Goal: Task Accomplishment & Management: Manage account settings

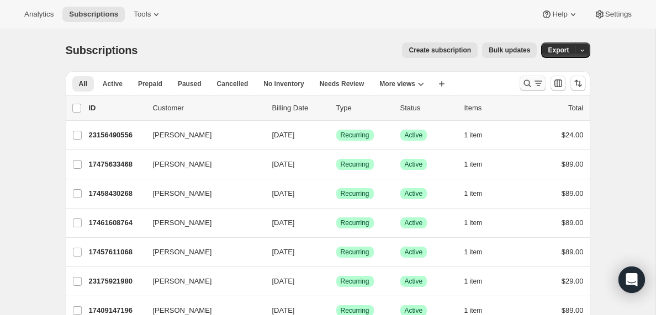
click at [539, 84] on icon "Search and filter results" at bounding box center [538, 83] width 11 height 11
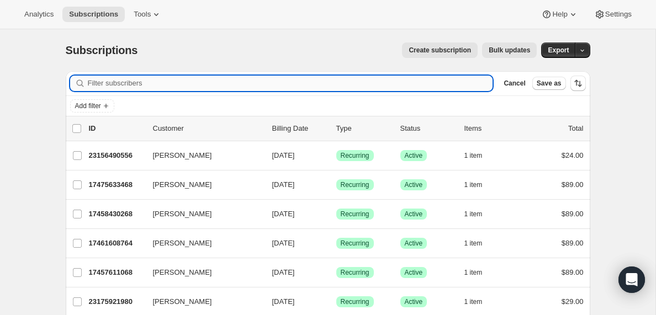
click at [108, 83] on input "Filter subscribers" at bounding box center [290, 83] width 405 height 15
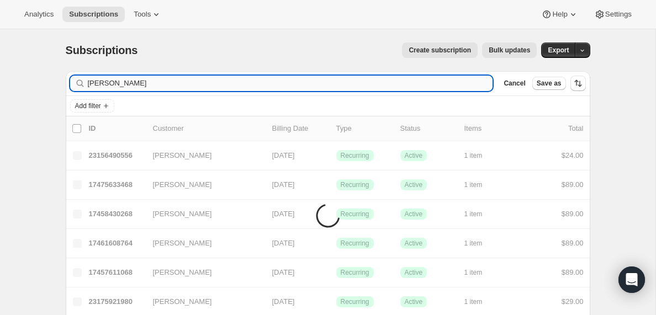
type input "[PERSON_NAME]"
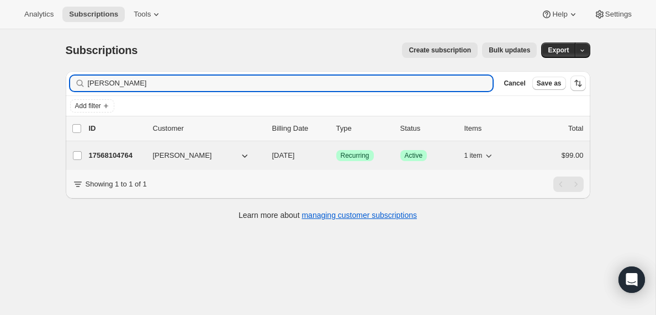
click at [119, 155] on p "17568104764" at bounding box center [116, 155] width 55 height 11
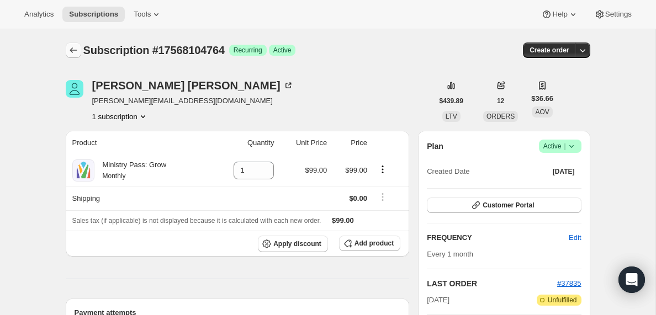
click at [74, 51] on icon "Subscriptions" at bounding box center [73, 50] width 11 height 11
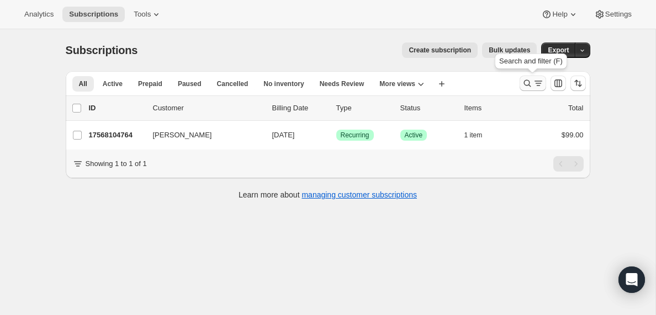
click at [537, 83] on icon "Search and filter results" at bounding box center [538, 83] width 11 height 11
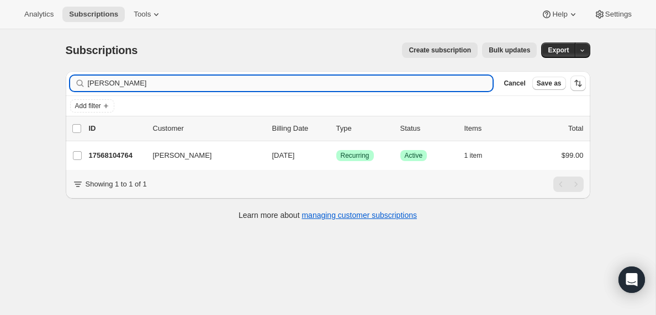
click at [124, 83] on input "[PERSON_NAME]" at bounding box center [290, 83] width 405 height 15
type input "[EMAIL_ADDRESS][DOMAIN_NAME]"
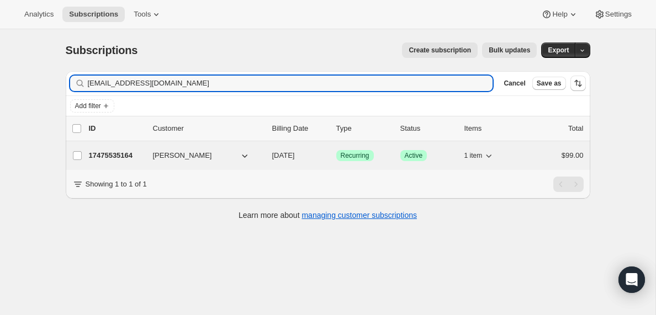
click at [123, 155] on p "17475535164" at bounding box center [116, 155] width 55 height 11
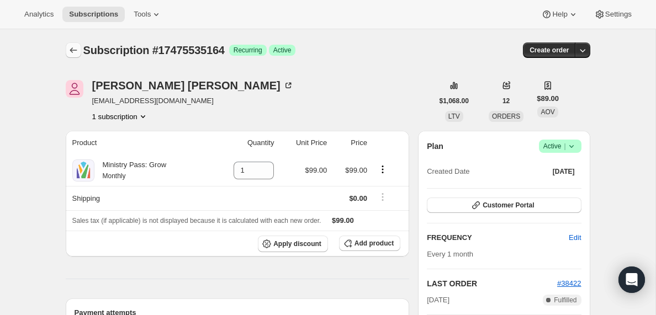
click at [71, 51] on icon "Subscriptions" at bounding box center [73, 50] width 11 height 11
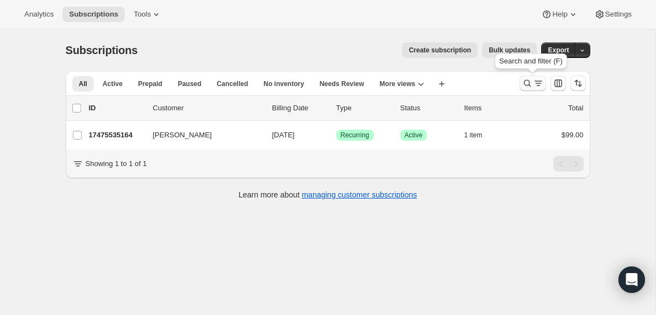
click at [538, 82] on icon "Search and filter results" at bounding box center [538, 83] width 11 height 11
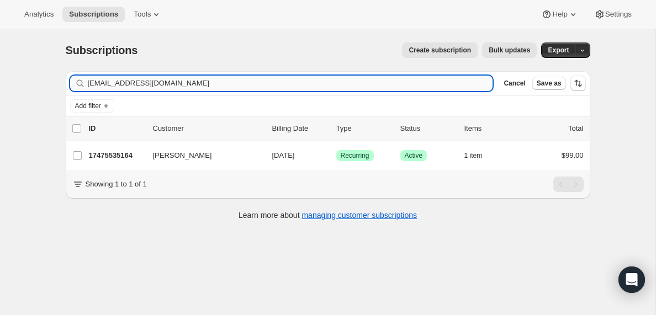
click at [185, 82] on input "[EMAIL_ADDRESS][DOMAIN_NAME]" at bounding box center [290, 83] width 405 height 15
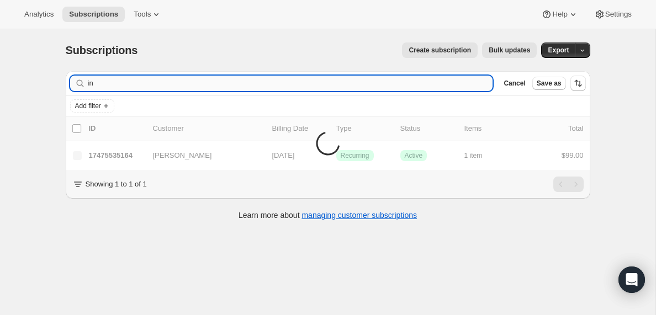
type input "i"
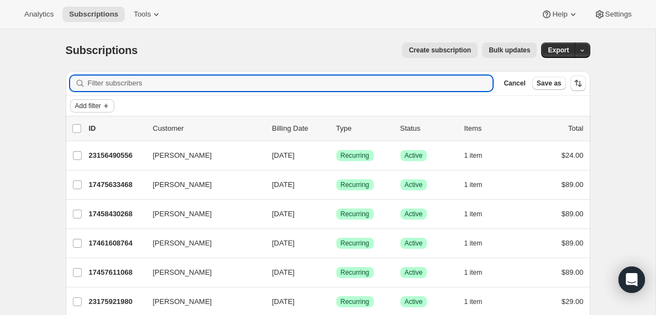
click at [110, 106] on icon "Add filter" at bounding box center [106, 106] width 9 height 9
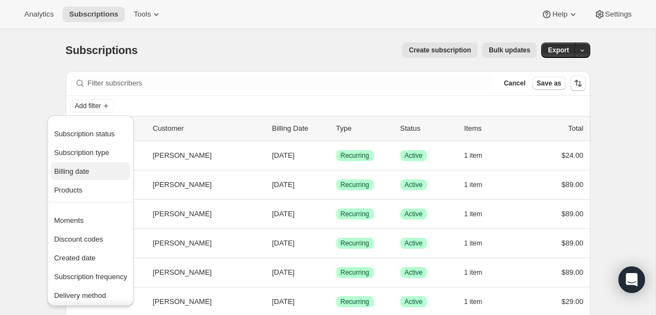
click at [77, 173] on span "Billing date" at bounding box center [71, 171] width 35 height 8
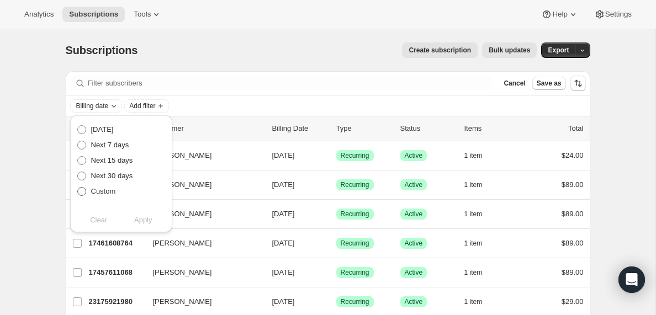
click at [82, 190] on span at bounding box center [81, 191] width 9 height 9
click at [78, 188] on input "Custom" at bounding box center [77, 187] width 1 height 1
radio input "true"
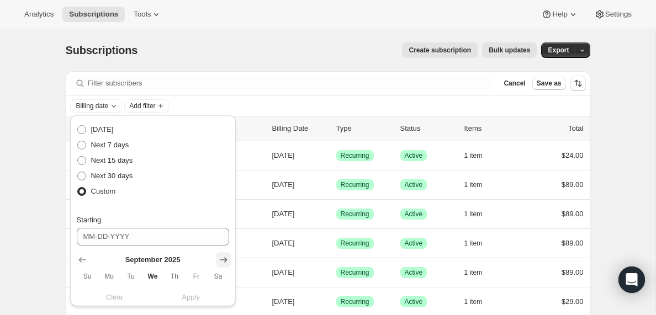
click at [225, 259] on icon "Show next month, October 2025" at bounding box center [223, 259] width 11 height 11
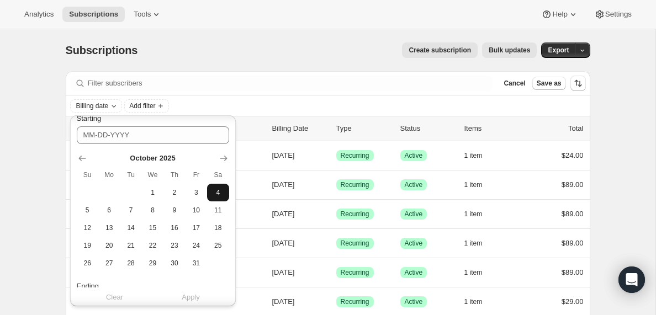
scroll to position [103, 0]
click at [183, 229] on button "16" at bounding box center [174, 227] width 22 height 18
type input "[DATE]"
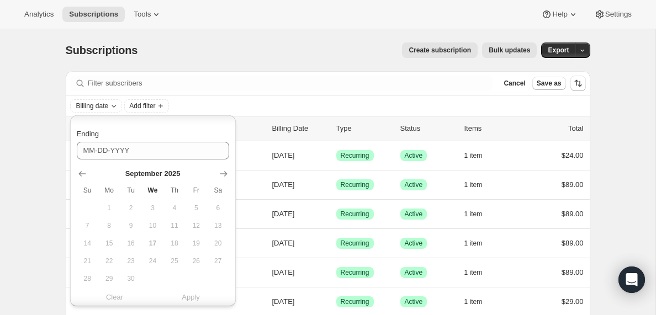
scroll to position [276, 0]
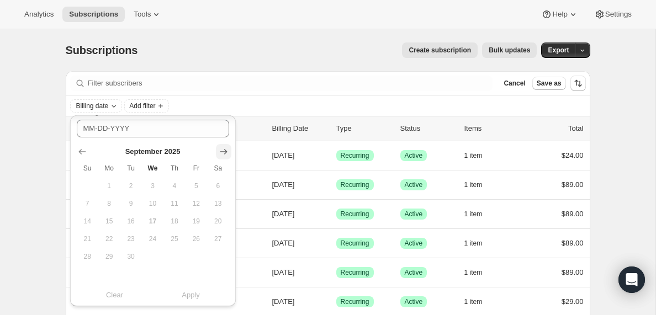
click at [224, 150] on icon "Show next month, October 2025" at bounding box center [223, 151] width 11 height 11
click at [198, 222] on span "17" at bounding box center [196, 221] width 13 height 9
type input "[DATE]"
click at [190, 297] on span "Apply" at bounding box center [191, 295] width 18 height 11
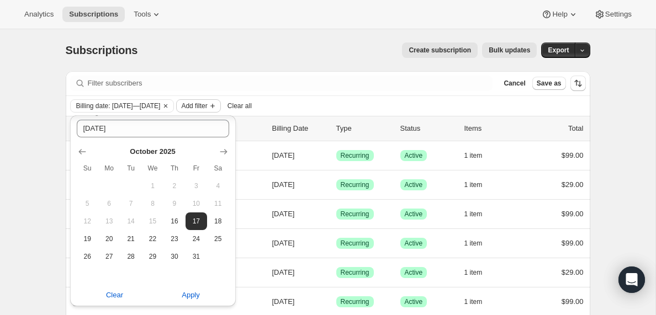
click at [207, 108] on span "Add filter" at bounding box center [194, 106] width 26 height 9
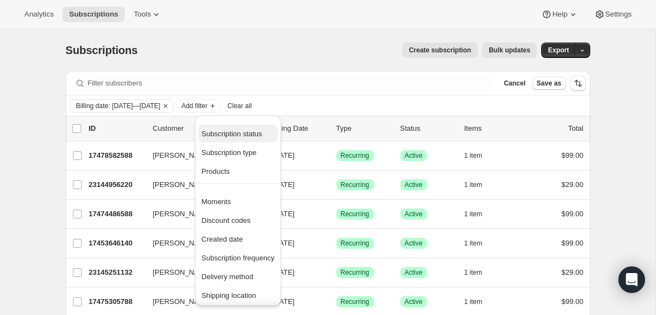
click at [217, 134] on span "Subscription status" at bounding box center [231, 134] width 61 height 8
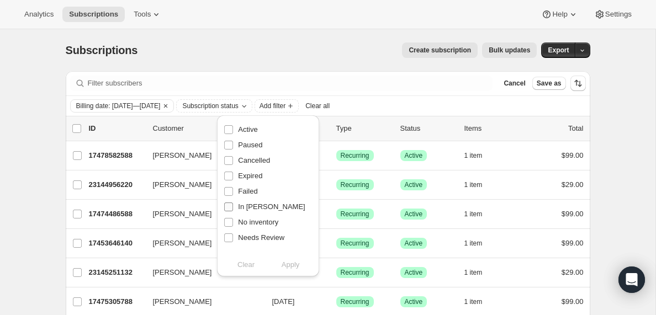
click at [230, 208] on input "In [PERSON_NAME]" at bounding box center [228, 207] width 9 height 9
checkbox input "true"
click at [292, 267] on span "Apply" at bounding box center [291, 264] width 18 height 11
click at [75, 129] on input "0 selected" at bounding box center [76, 128] width 9 height 9
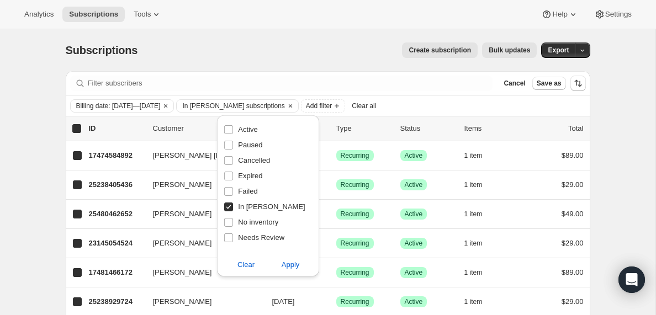
checkbox input "true"
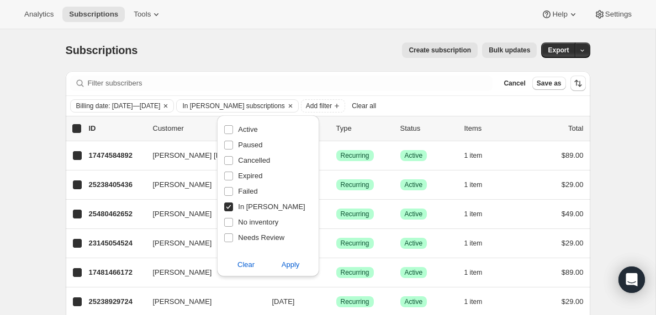
checkbox input "true"
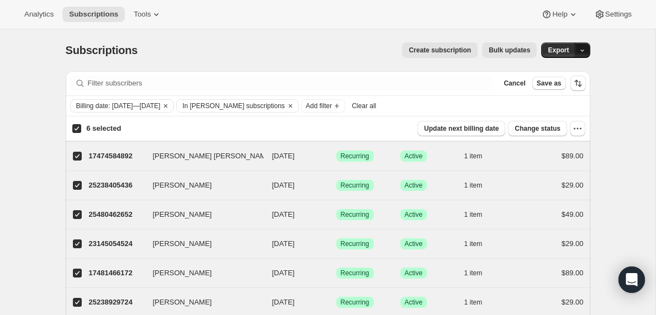
click at [580, 50] on icon "button" at bounding box center [582, 50] width 7 height 7
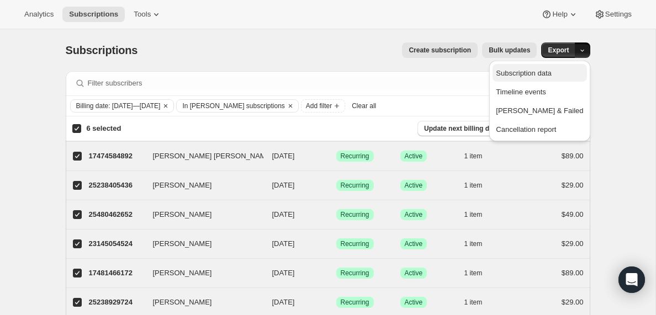
click at [540, 76] on span "Subscription data" at bounding box center [523, 73] width 55 height 8
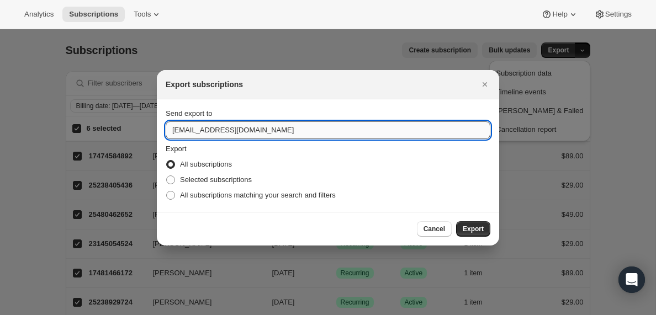
click at [199, 129] on input "[EMAIL_ADDRESS][DOMAIN_NAME]" at bounding box center [328, 130] width 325 height 18
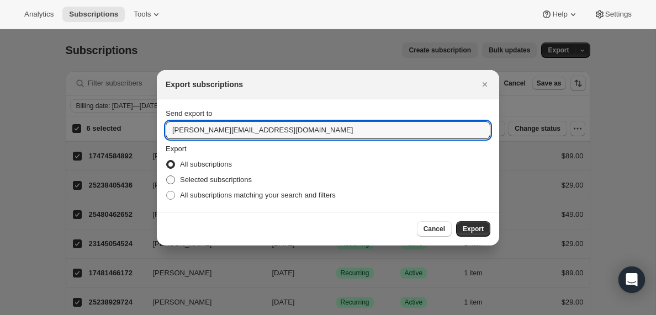
type input "[PERSON_NAME][EMAIL_ADDRESS][DOMAIN_NAME]"
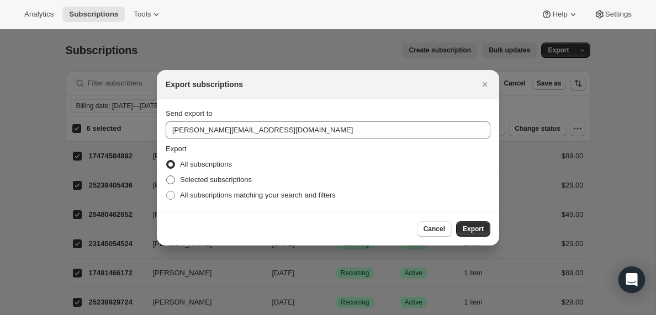
click at [172, 178] on span ":rh6:" at bounding box center [170, 180] width 9 height 9
click at [167, 176] on input "Selected subscriptions" at bounding box center [166, 176] width 1 height 1
radio input "true"
click at [474, 232] on span "Export" at bounding box center [473, 229] width 21 height 9
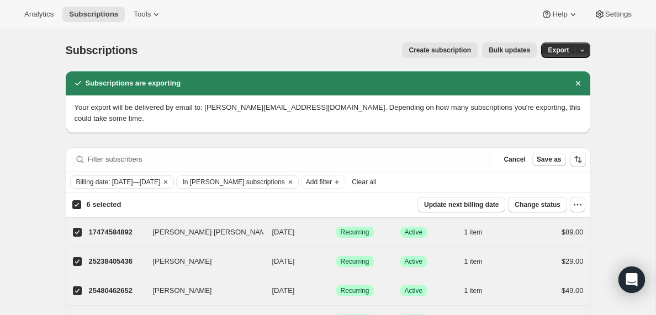
click at [376, 185] on span "Clear all" at bounding box center [364, 182] width 24 height 9
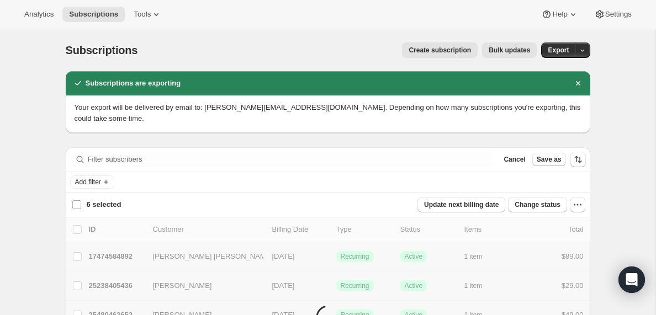
checkbox input "false"
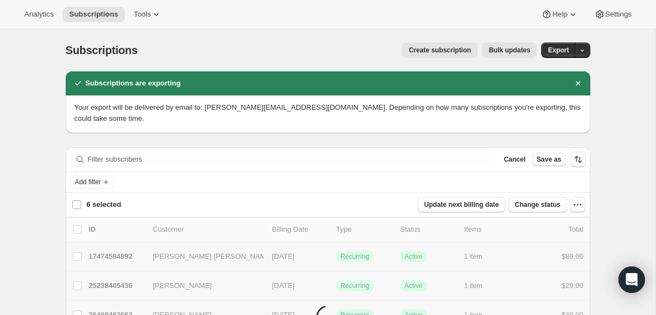
checkbox input "false"
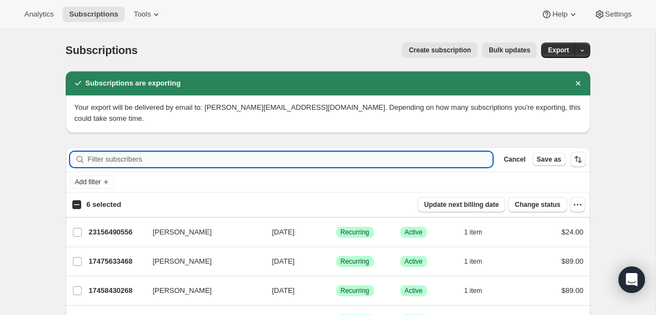
click at [113, 157] on input "Filter subscribers" at bounding box center [290, 159] width 405 height 15
paste input "[EMAIL_ADDRESS][DOMAIN_NAME]"
type input "[EMAIL_ADDRESS][DOMAIN_NAME]"
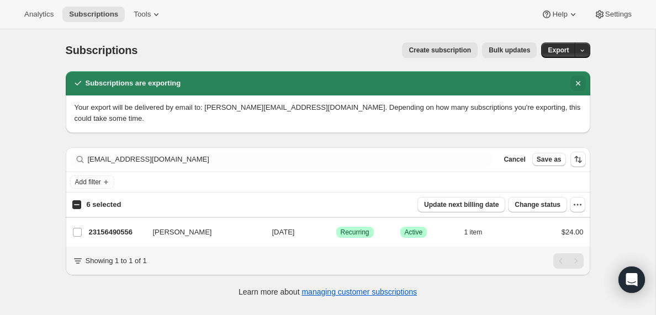
click at [577, 84] on icon "Dismiss notification" at bounding box center [577, 83] width 4 height 4
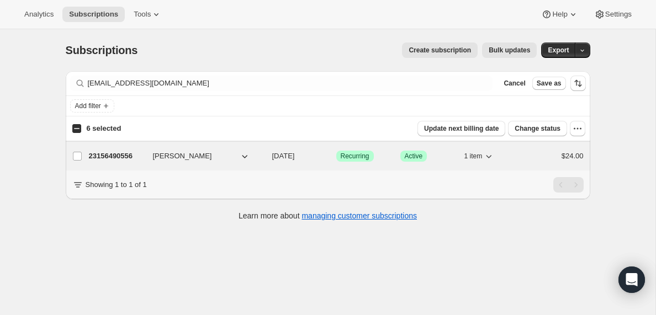
click at [120, 156] on p "23156490556" at bounding box center [116, 156] width 55 height 11
checkbox input "true"
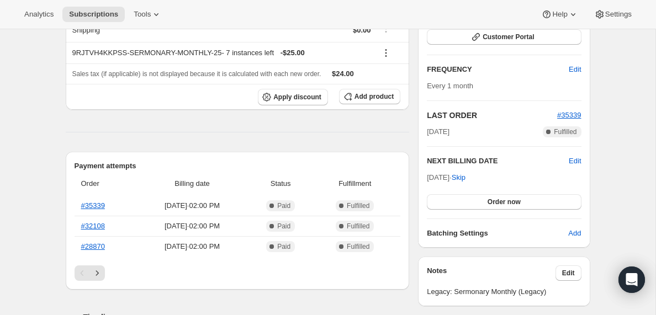
scroll to position [170, 0]
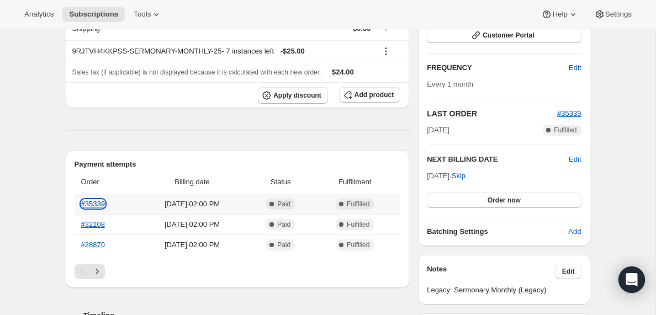
click at [99, 204] on link "#35339" at bounding box center [93, 204] width 24 height 8
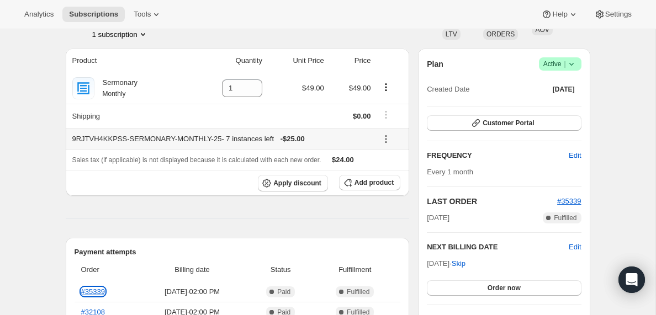
scroll to position [0, 0]
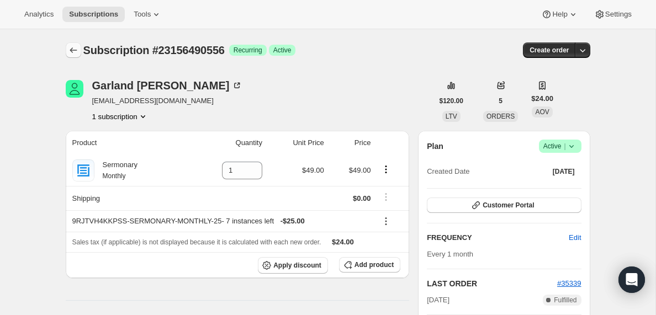
click at [74, 52] on icon "Subscriptions" at bounding box center [73, 50] width 11 height 11
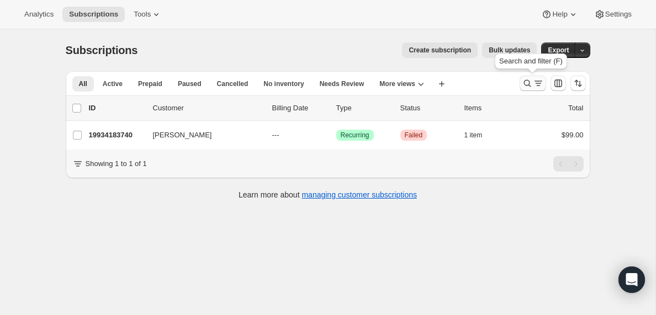
click at [534, 83] on icon "Search and filter results" at bounding box center [538, 83] width 11 height 11
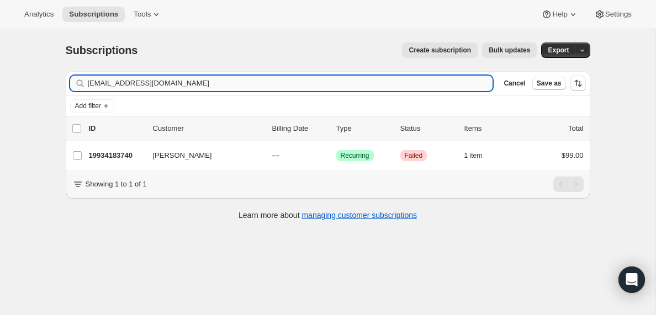
click at [188, 85] on input "[EMAIL_ADDRESS][DOMAIN_NAME]" at bounding box center [290, 83] width 405 height 15
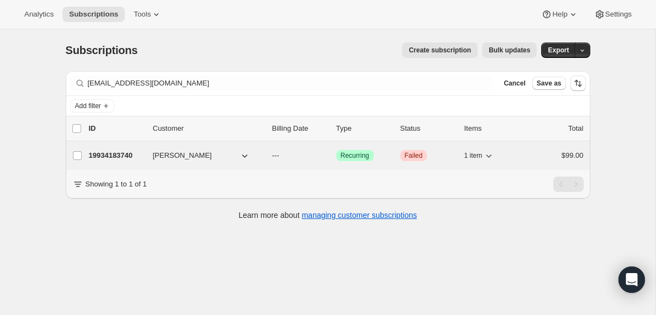
click at [108, 157] on p "19934183740" at bounding box center [116, 155] width 55 height 11
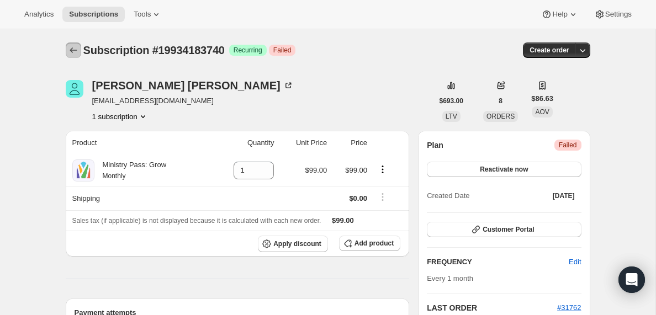
click at [75, 49] on icon "Subscriptions" at bounding box center [73, 50] width 11 height 11
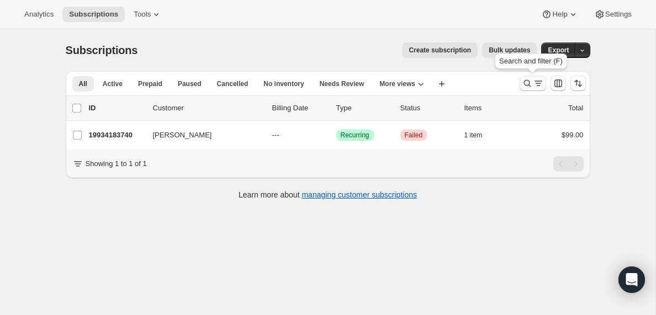
click at [538, 82] on icon "Search and filter results" at bounding box center [538, 83] width 11 height 11
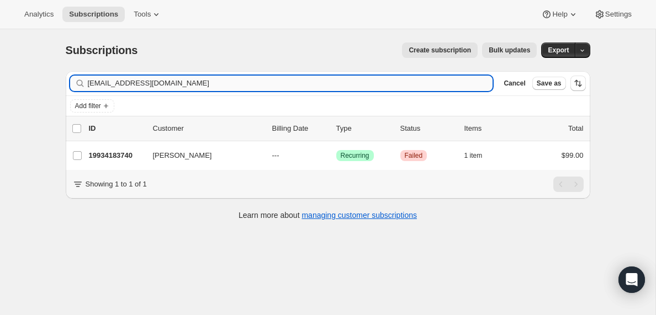
click at [195, 83] on input "[EMAIL_ADDRESS][DOMAIN_NAME]" at bounding box center [290, 83] width 405 height 15
click at [174, 83] on input "[EMAIL_ADDRESS][DOMAIN_NAME]" at bounding box center [280, 83] width 385 height 15
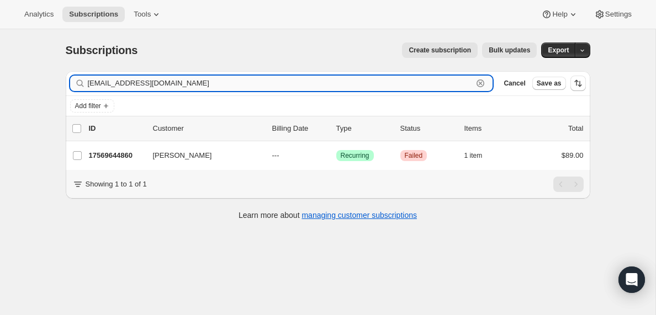
click at [174, 83] on input "[EMAIL_ADDRESS][DOMAIN_NAME]" at bounding box center [280, 83] width 385 height 15
paste input "[EMAIL_ADDRESS][DOMAIN_NAME]"
click at [116, 84] on input "[EMAIL_ADDRESS][DOMAIN_NAME]" at bounding box center [280, 83] width 385 height 15
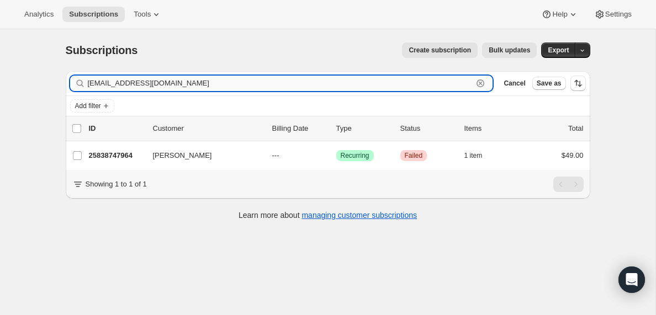
click at [116, 84] on input "[EMAIL_ADDRESS][DOMAIN_NAME]" at bounding box center [280, 83] width 385 height 15
paste input "[EMAIL_ADDRESS][DOMAIN_NAME]"
click at [114, 81] on input "[EMAIL_ADDRESS][DOMAIN_NAME]" at bounding box center [280, 83] width 385 height 15
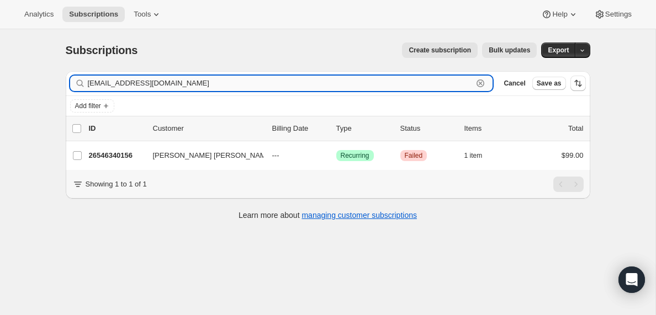
click at [114, 81] on input "[EMAIL_ADDRESS][DOMAIN_NAME]" at bounding box center [280, 83] width 385 height 15
paste input "[EMAIL_ADDRESS]"
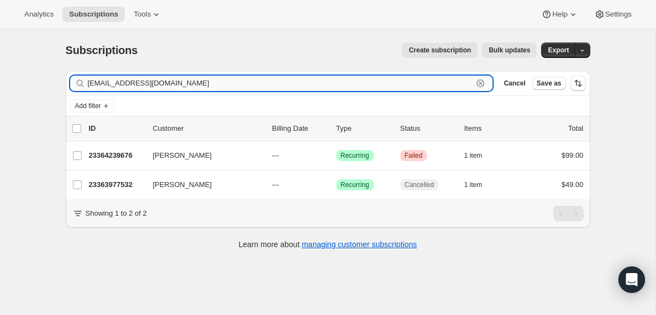
click at [148, 84] on input "[EMAIL_ADDRESS][DOMAIN_NAME]" at bounding box center [280, 83] width 385 height 15
paste input ".[PERSON_NAME][EMAIL_ADDRESS]"
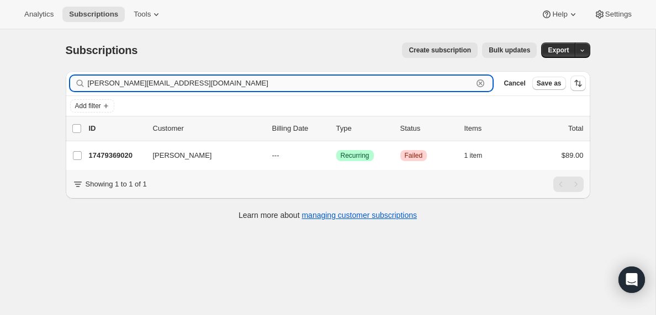
click at [169, 78] on input "[PERSON_NAME][EMAIL_ADDRESS][DOMAIN_NAME]" at bounding box center [280, 83] width 385 height 15
paste input "[EMAIL_ADDRESS][DOMAIN_NAME]"
click at [155, 86] on input "[EMAIL_ADDRESS][DOMAIN_NAME]" at bounding box center [280, 83] width 385 height 15
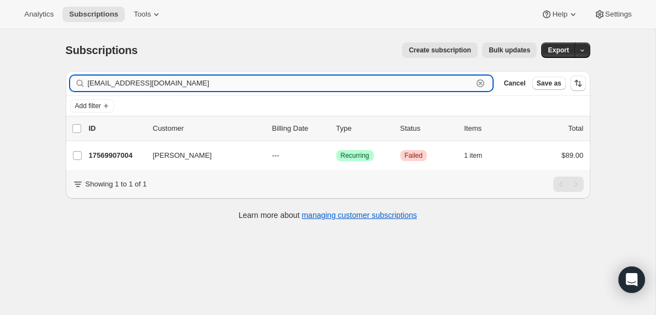
click at [155, 86] on input "[EMAIL_ADDRESS][DOMAIN_NAME]" at bounding box center [280, 83] width 385 height 15
paste input "[EMAIL_ADDRESS][DOMAIN_NAME]"
click at [146, 81] on input "[EMAIL_ADDRESS][DOMAIN_NAME]" at bounding box center [280, 83] width 385 height 15
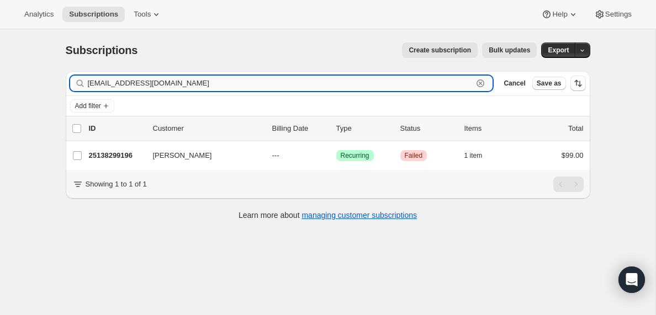
click at [146, 81] on input "[EMAIL_ADDRESS][DOMAIN_NAME]" at bounding box center [280, 83] width 385 height 15
paste input "gomezlorkyy"
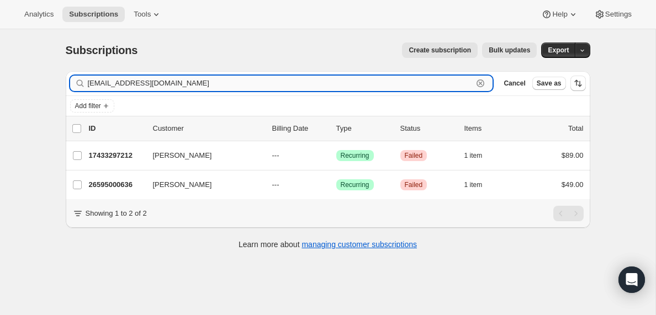
click at [123, 82] on input "[EMAIL_ADDRESS][DOMAIN_NAME]" at bounding box center [280, 83] width 385 height 15
paste input "[EMAIL_ADDRESS][DOMAIN_NAME]"
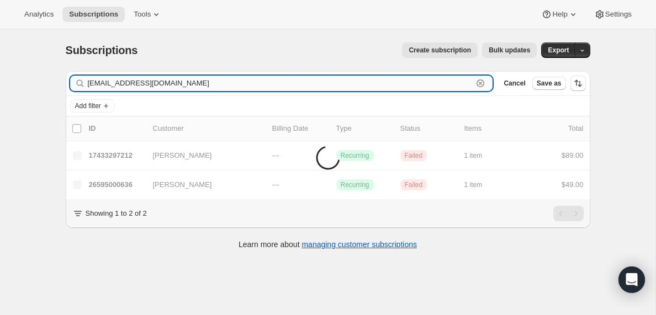
type input "[EMAIL_ADDRESS][DOMAIN_NAME]"
